Goal: Task Accomplishment & Management: Use online tool/utility

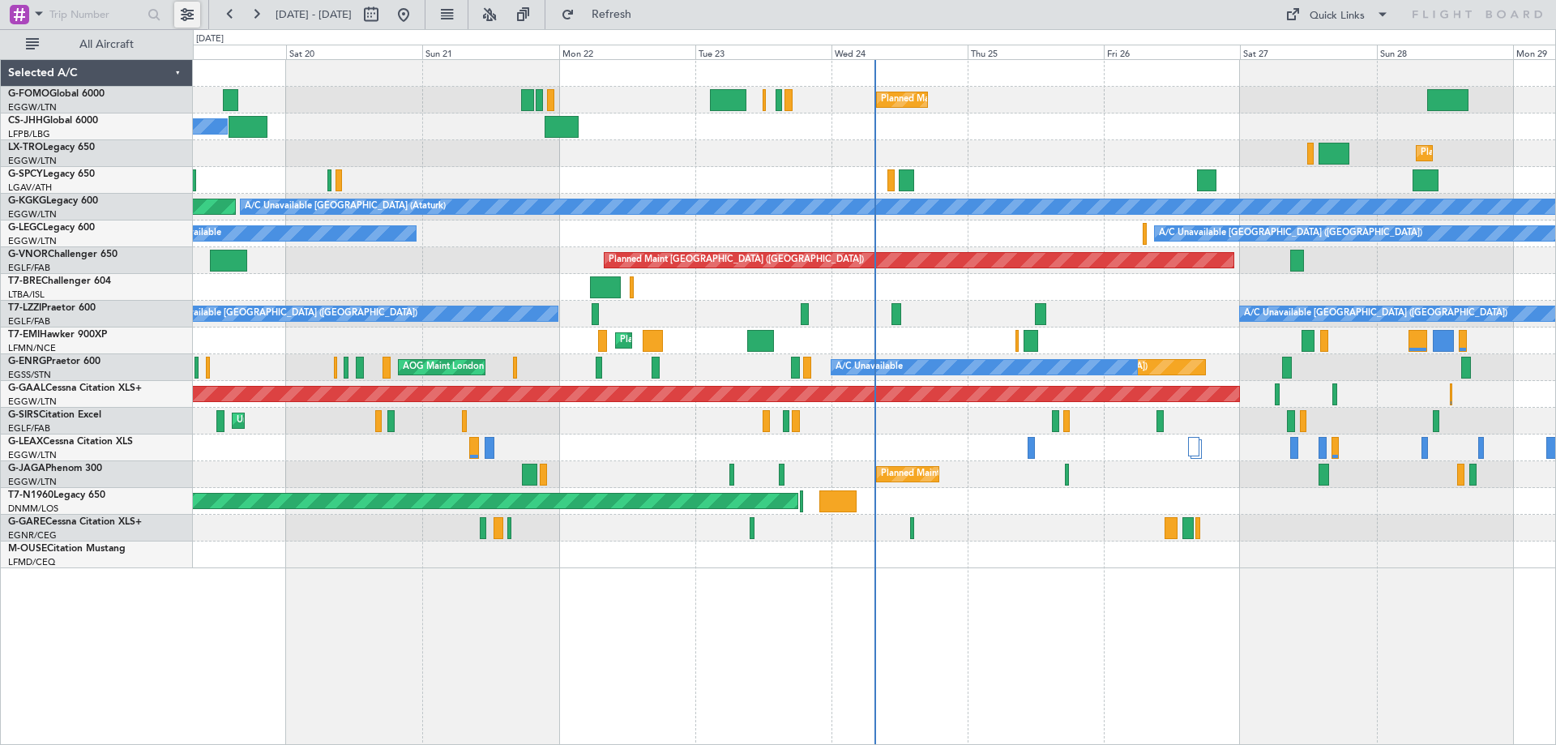
click at [184, 13] on button at bounding box center [187, 15] width 26 height 26
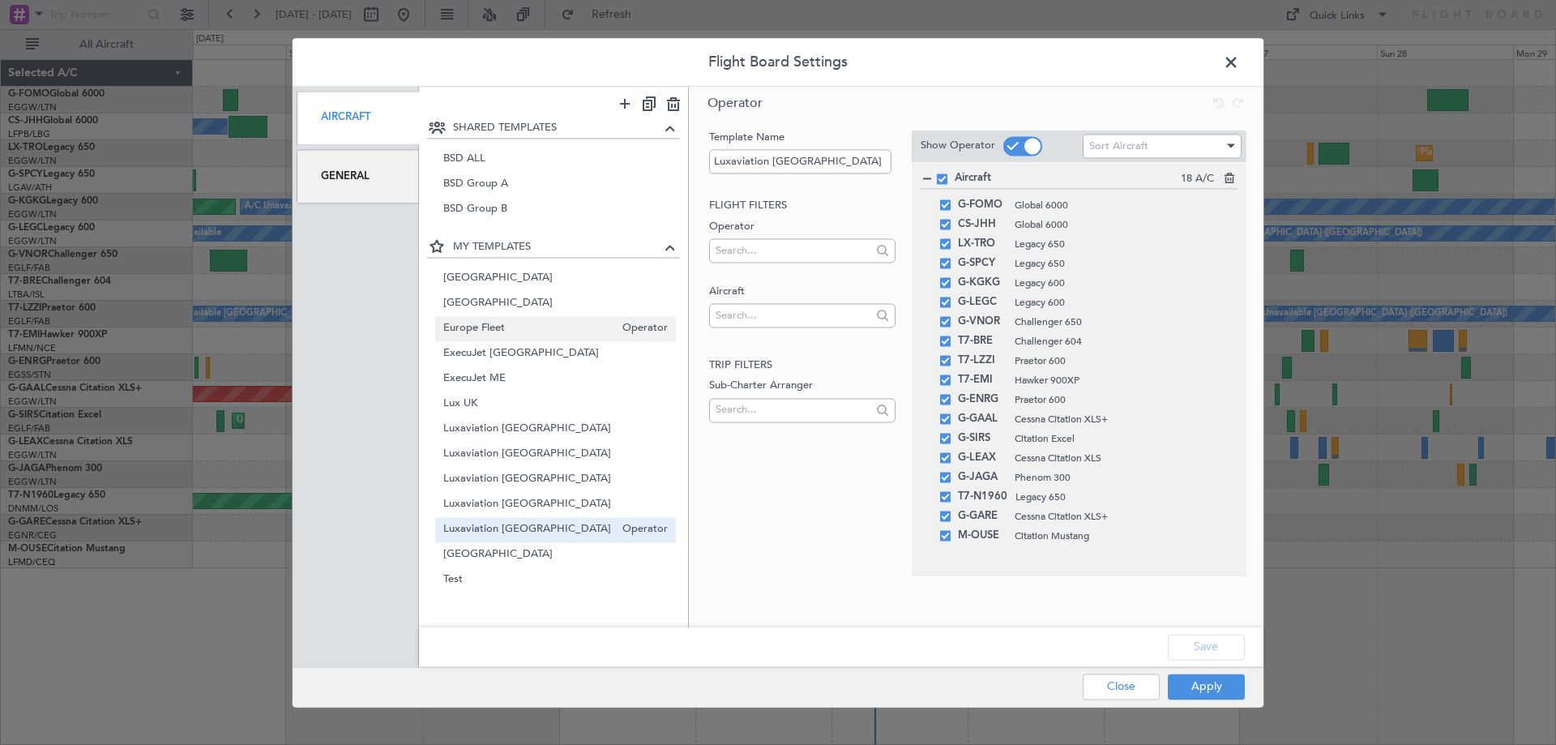
click at [543, 329] on span "Europe Fleet" at bounding box center [529, 328] width 172 height 17
type input "Europe Fleet"
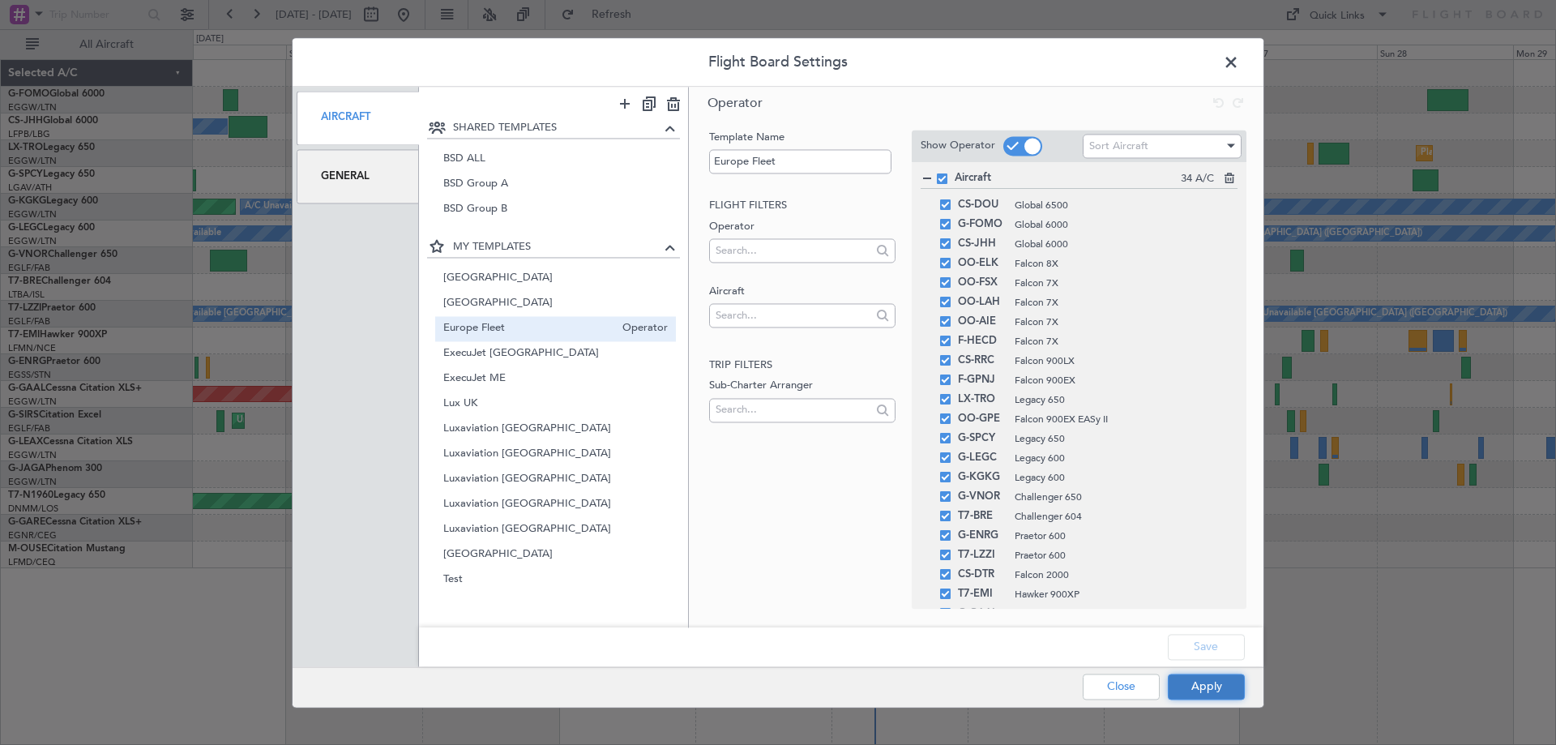
click at [1200, 699] on button "Apply" at bounding box center [1206, 687] width 77 height 26
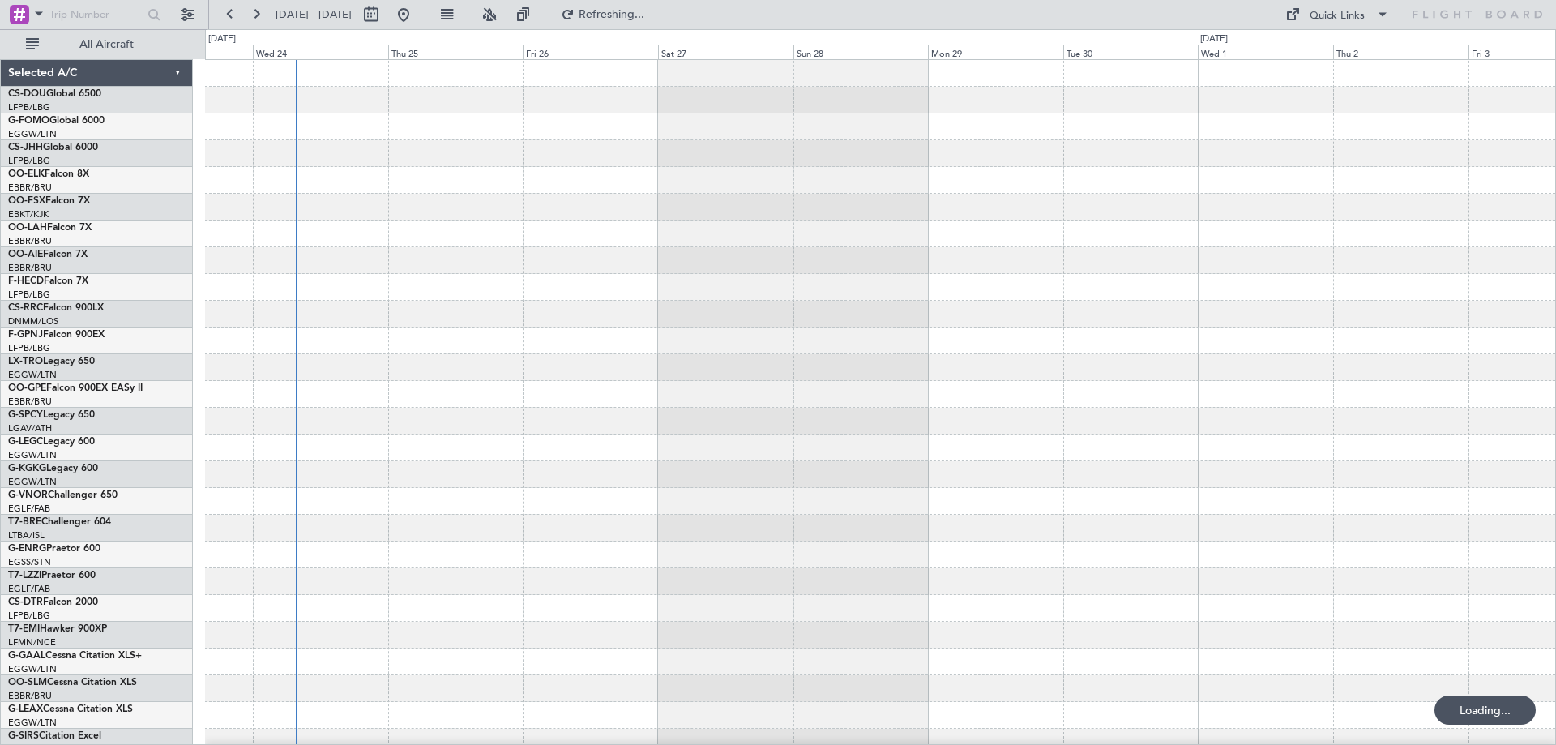
click at [499, 430] on div at bounding box center [880, 528] width 1351 height 936
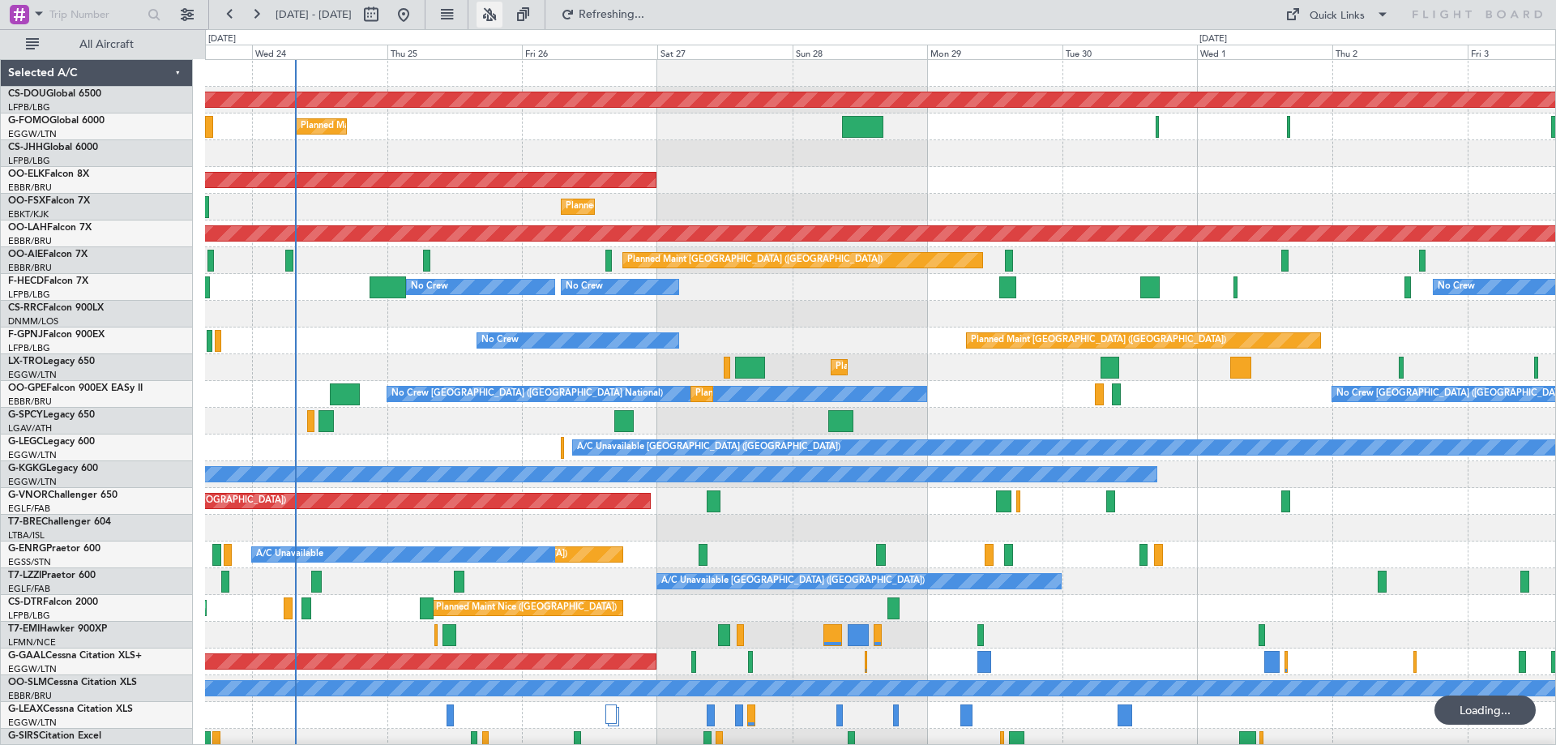
click at [503, 11] on button at bounding box center [490, 15] width 26 height 26
